Goal: Transaction & Acquisition: Purchase product/service

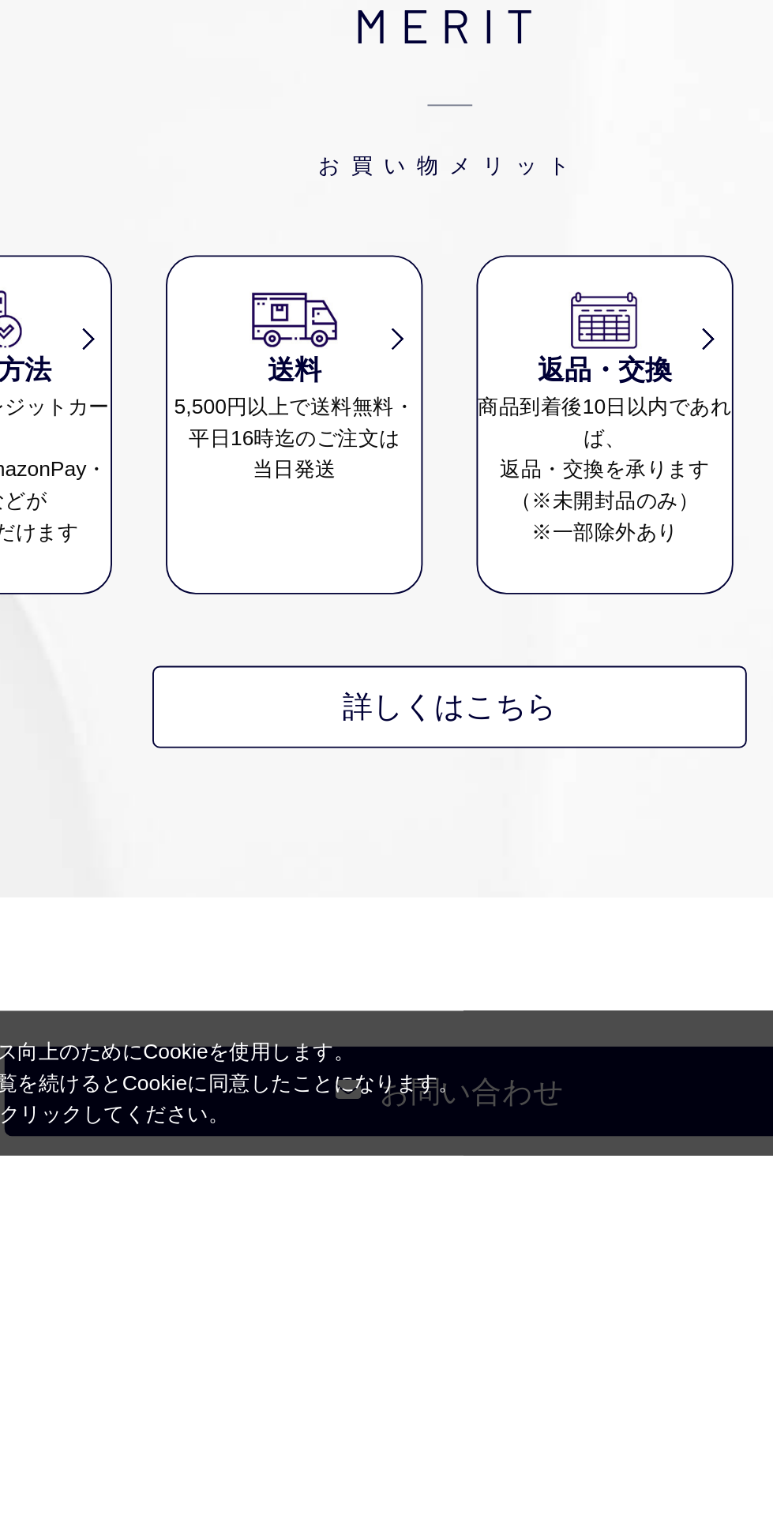
scroll to position [3637, 0]
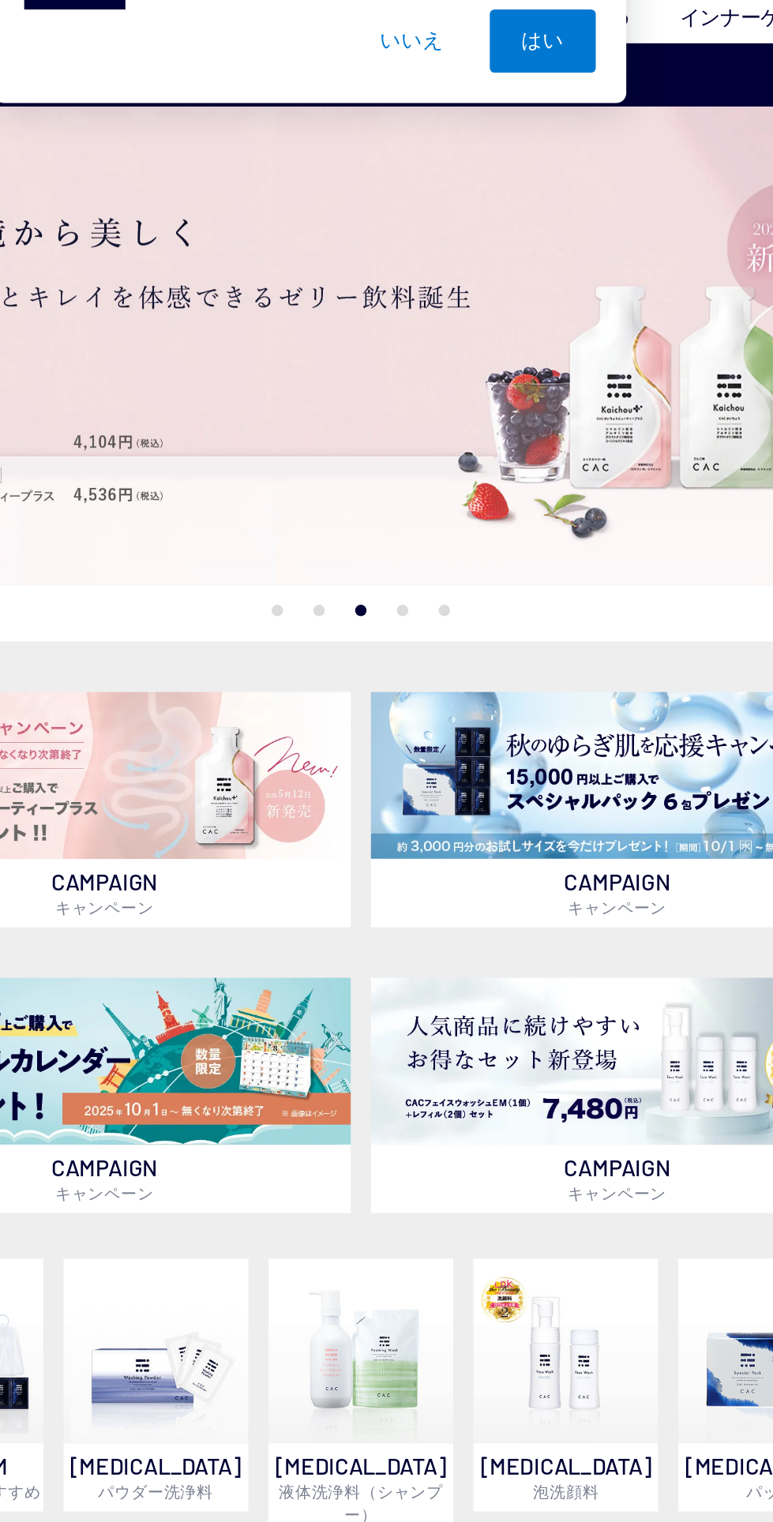
click at [470, 457] on button "5" at bounding box center [470, 457] width 7 height 7
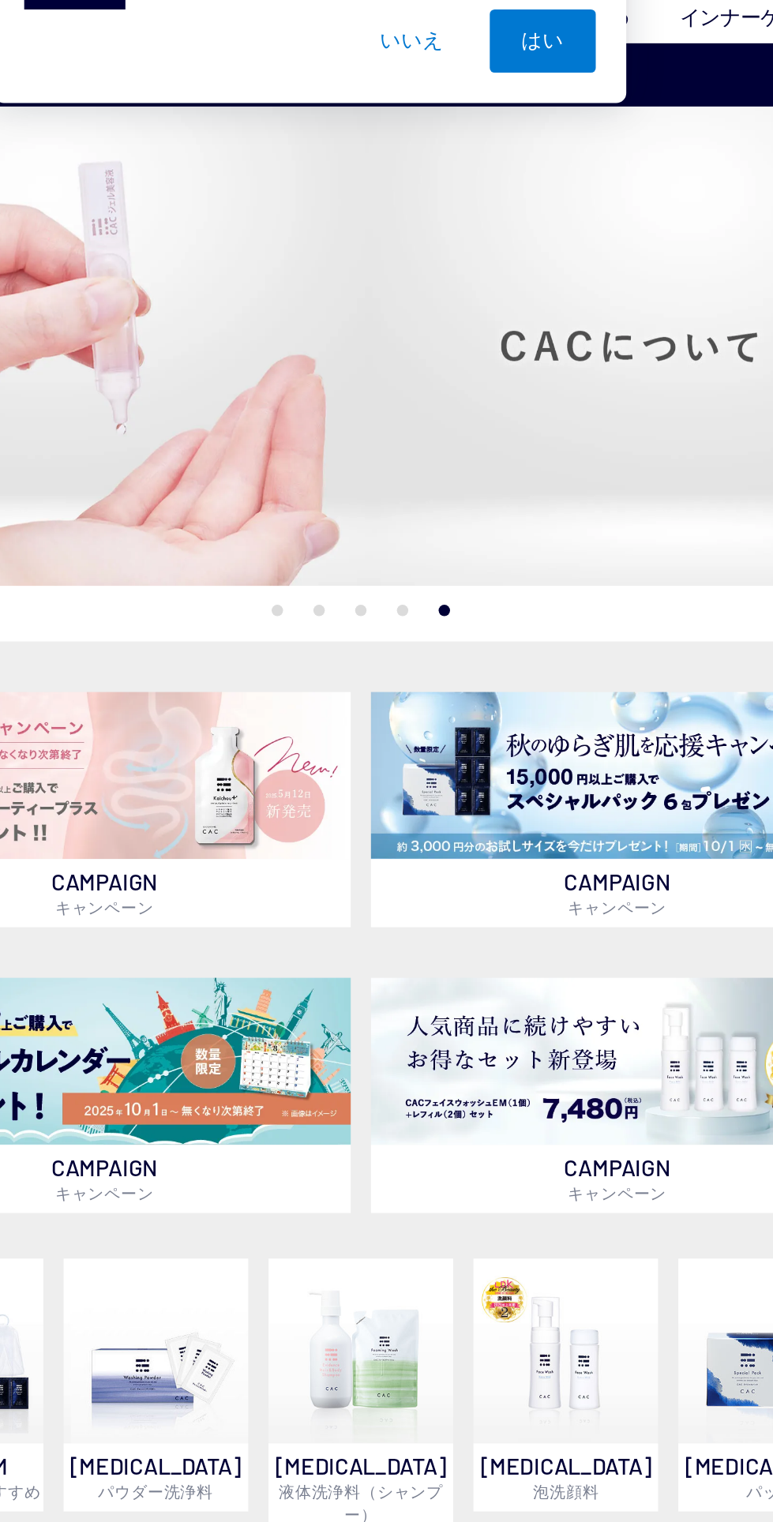
click at [444, 459] on button "4" at bounding box center [444, 457] width 7 height 7
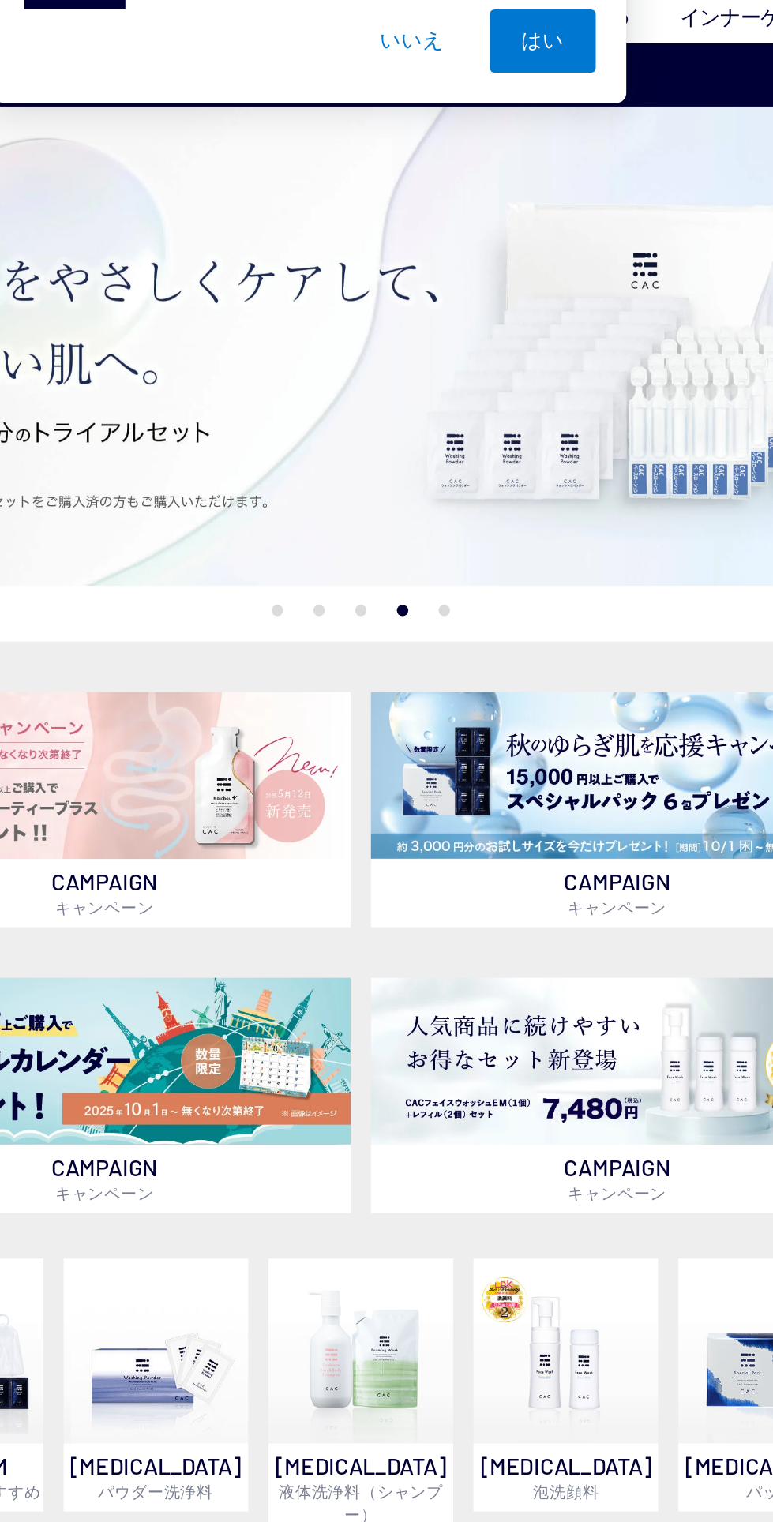
click at [391, 457] on button "2" at bounding box center [392, 457] width 7 height 7
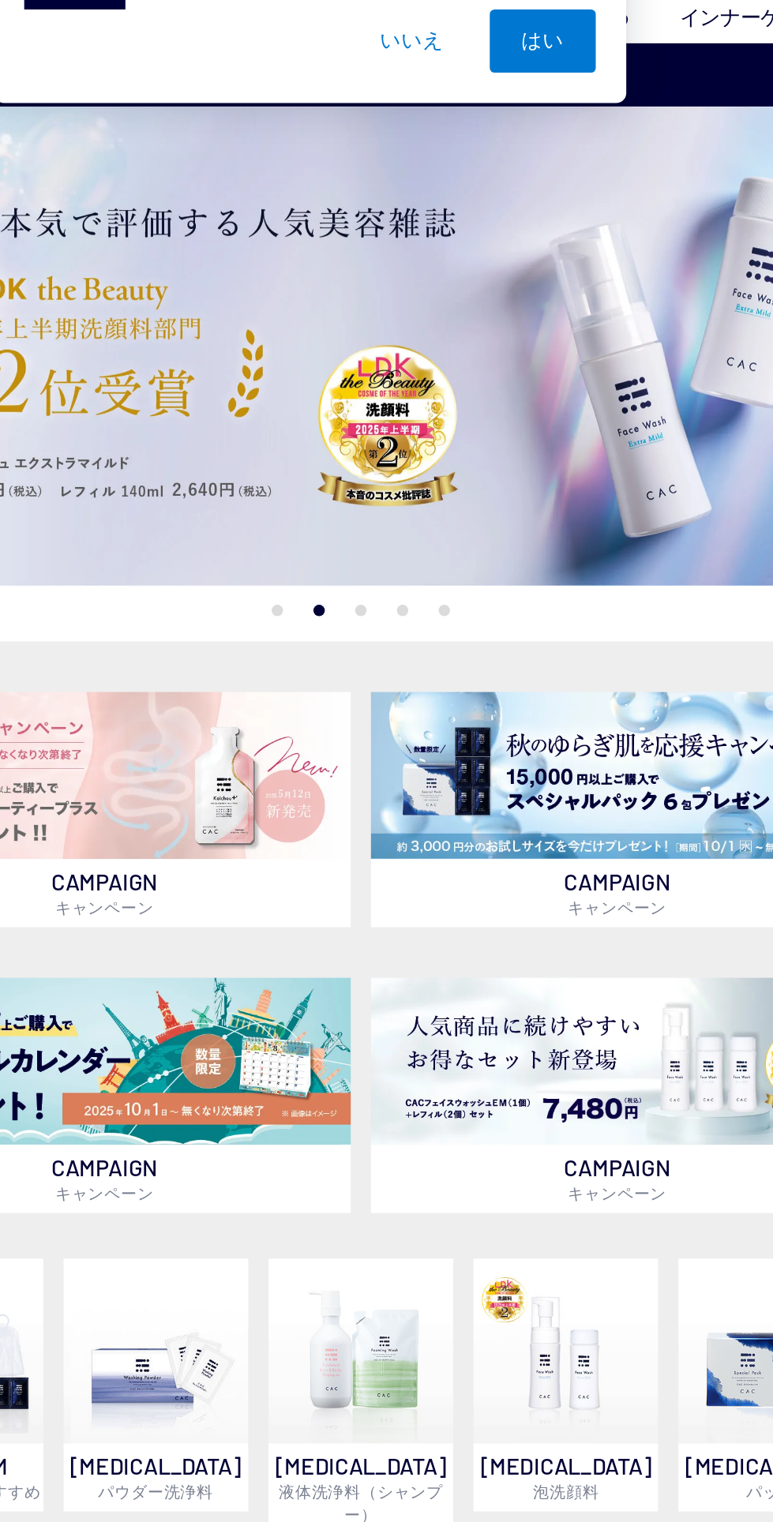
click at [365, 457] on button "1" at bounding box center [366, 457] width 7 height 7
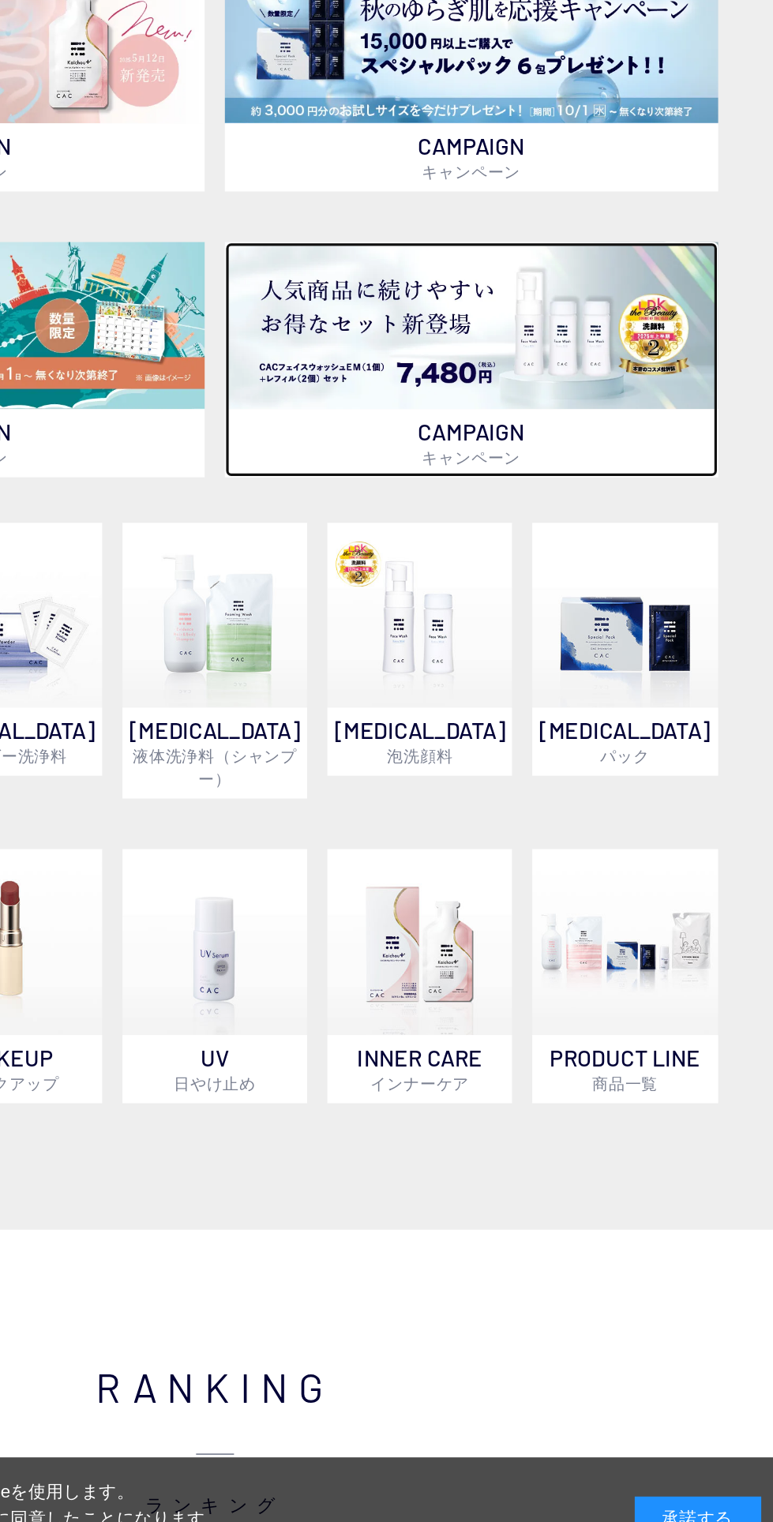
click at [661, 767] on img at bounding box center [579, 739] width 308 height 104
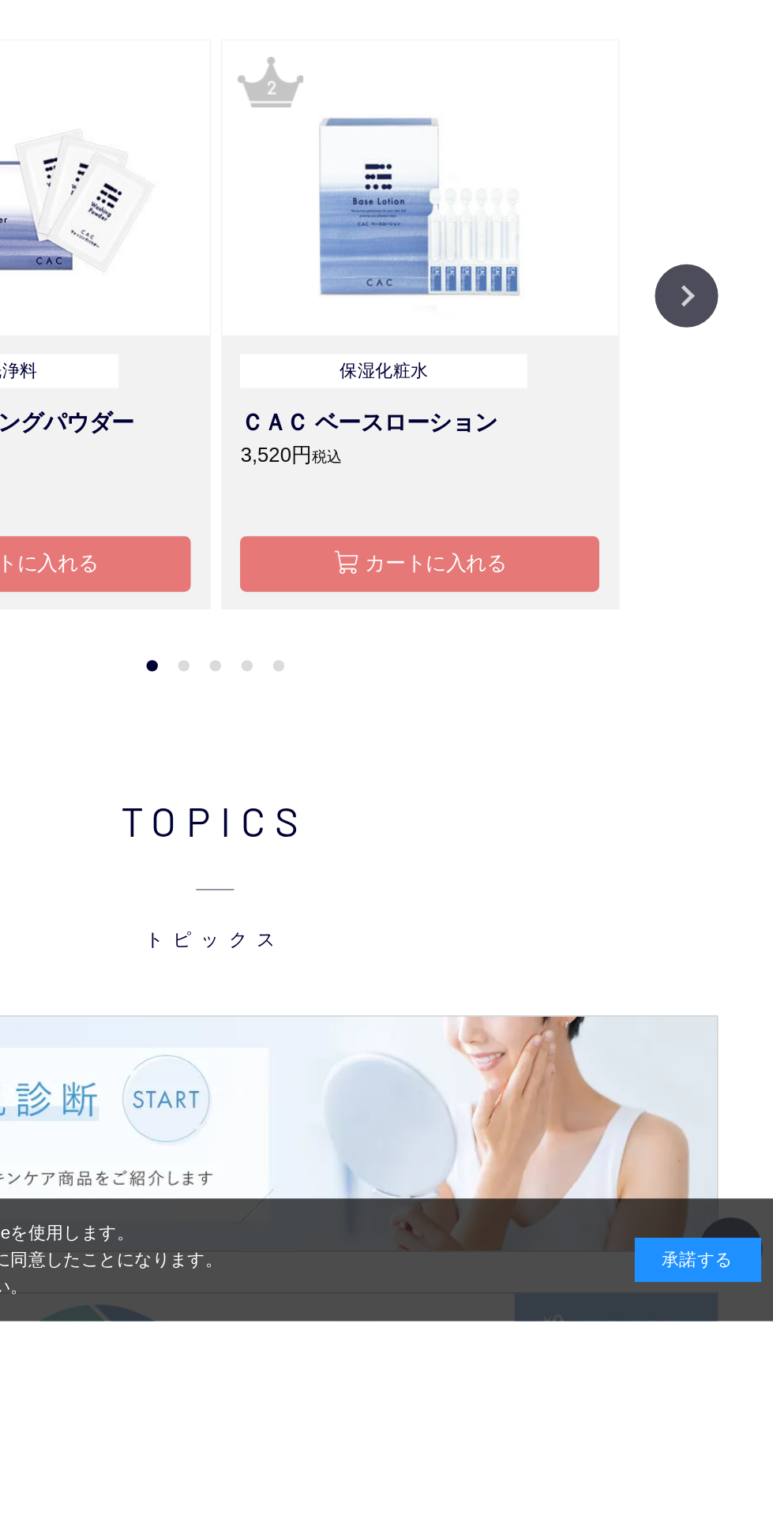
scroll to position [727, 0]
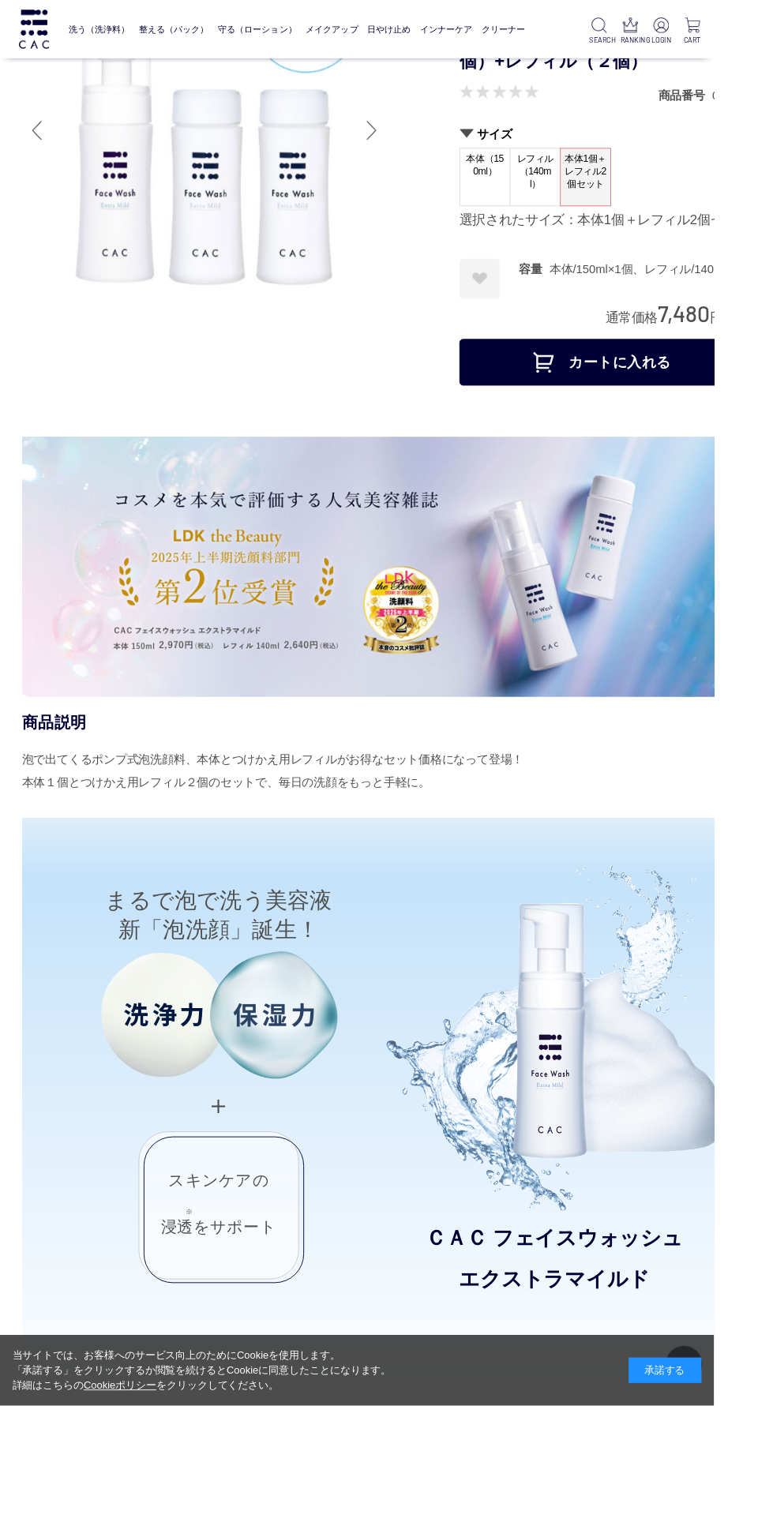
scroll to position [148, 0]
